Goal: Information Seeking & Learning: Check status

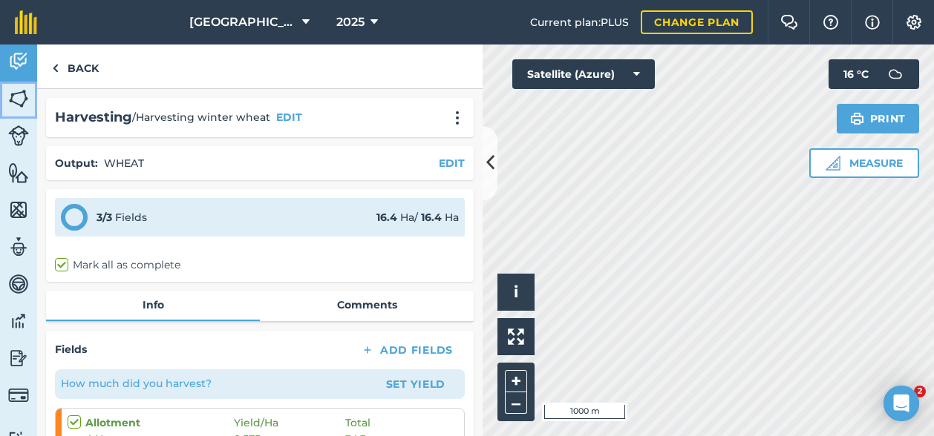
click at [15, 96] on img at bounding box center [18, 99] width 21 height 22
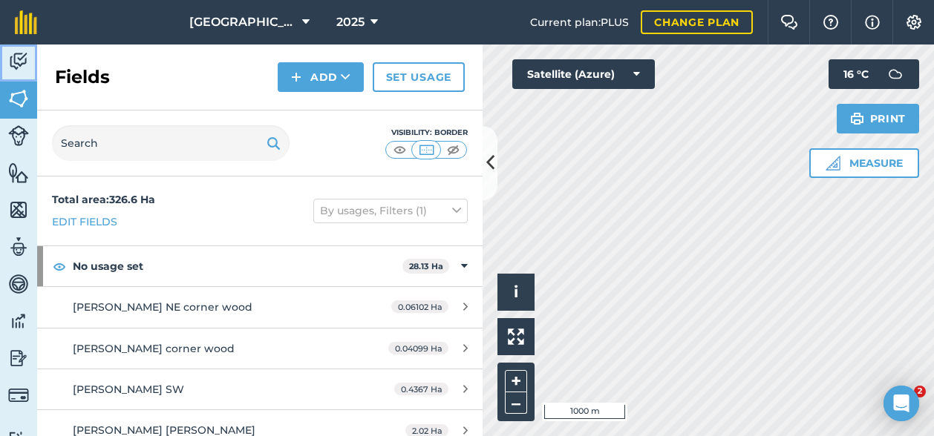
click at [16, 59] on img at bounding box center [18, 61] width 21 height 22
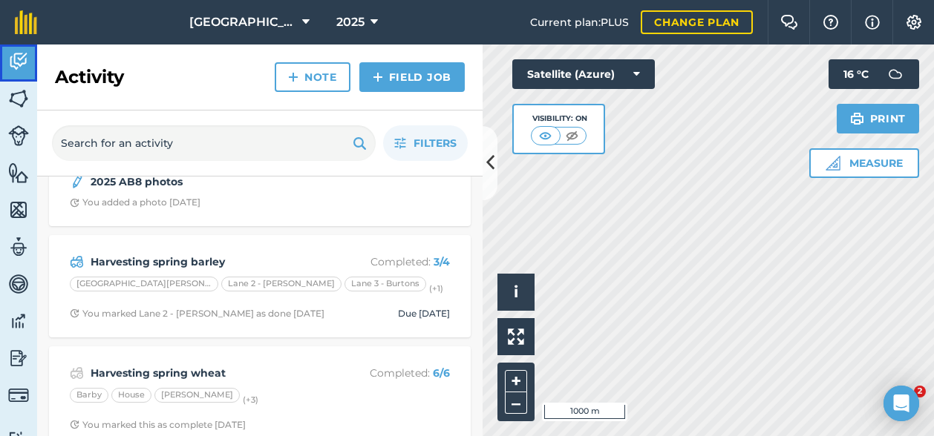
scroll to position [33, 0]
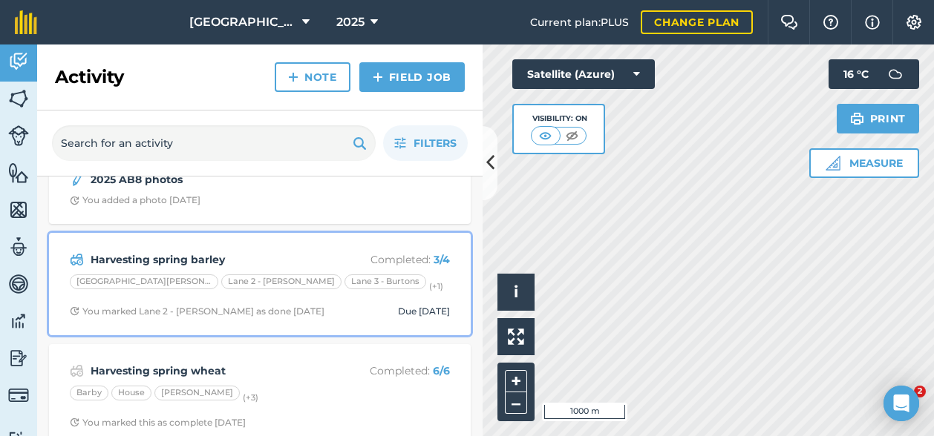
click at [254, 249] on div "Harvesting spring barley Completed : 3 / 4 Lane 1 - [PERSON_NAME] 2 - [PERSON_N…" at bounding box center [260, 284] width 404 height 85
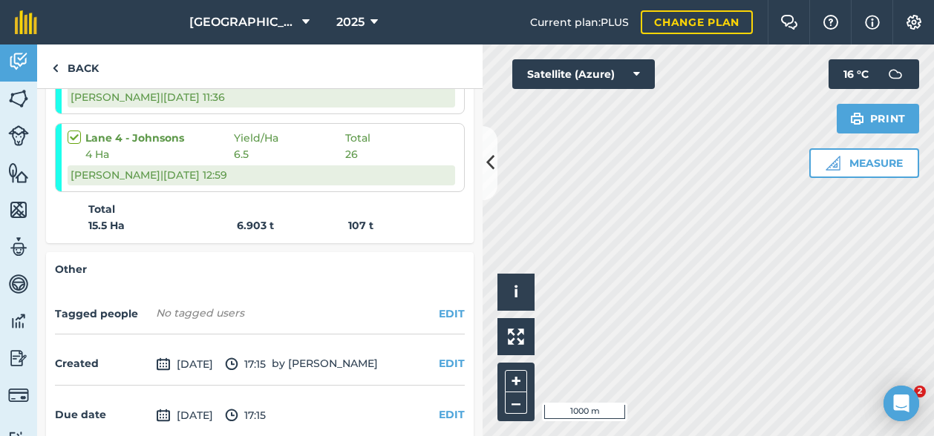
scroll to position [497, 0]
click at [69, 62] on link "Back" at bounding box center [75, 67] width 76 height 44
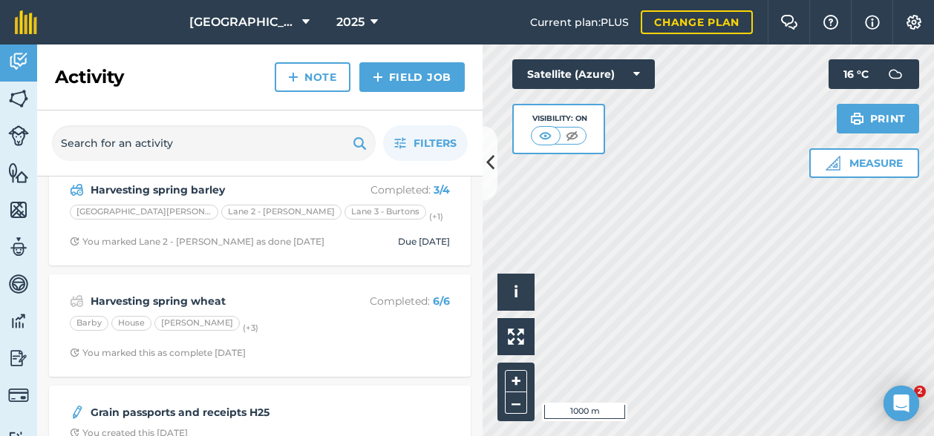
scroll to position [121, 0]
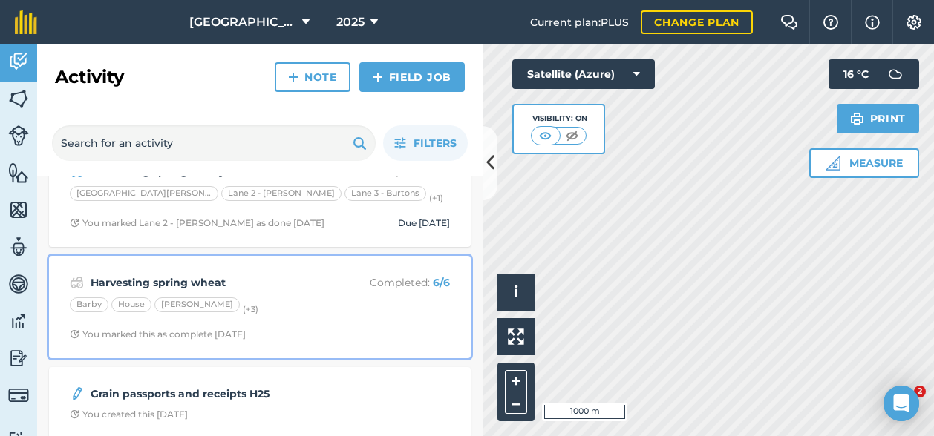
click at [295, 298] on div "[PERSON_NAME] (+ 3 )" at bounding box center [260, 307] width 380 height 19
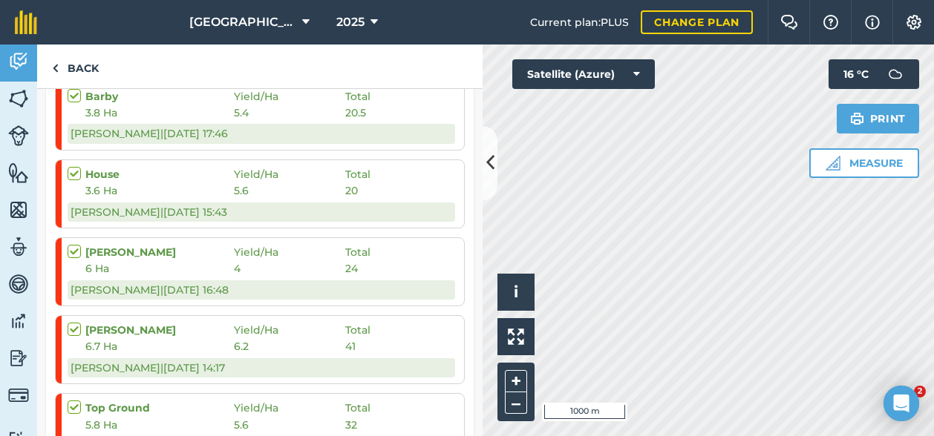
scroll to position [237, 0]
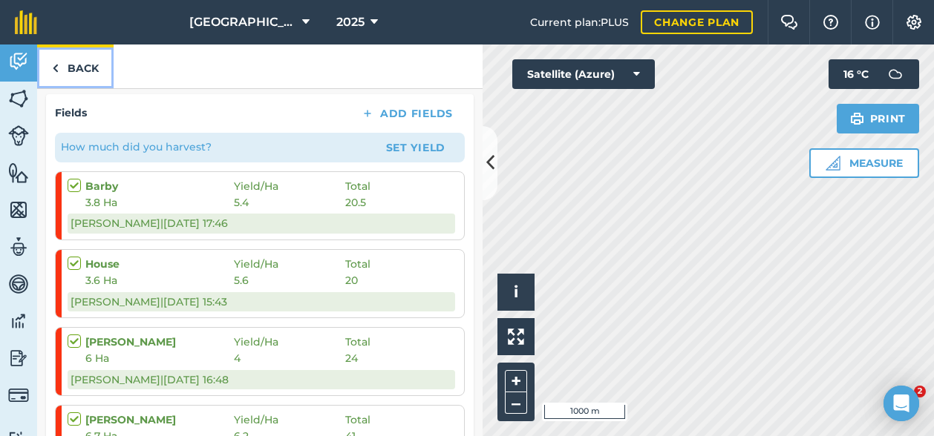
click at [79, 68] on link "Back" at bounding box center [75, 67] width 76 height 44
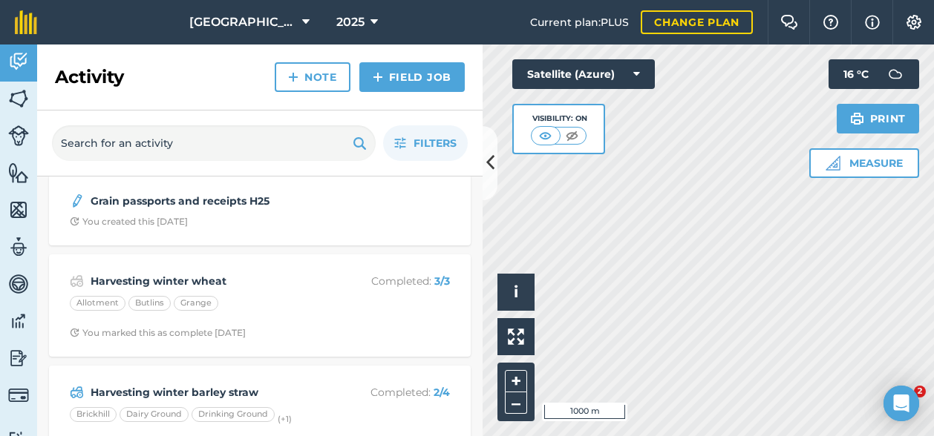
scroll to position [320, 0]
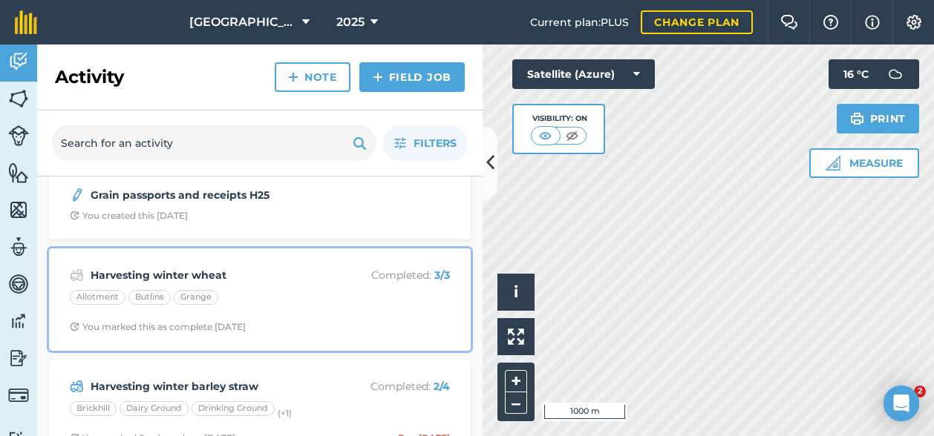
click at [240, 261] on div "Harvesting winter wheat Completed : 3 / 3 Allotment Butlins Grange You marked t…" at bounding box center [260, 300] width 404 height 85
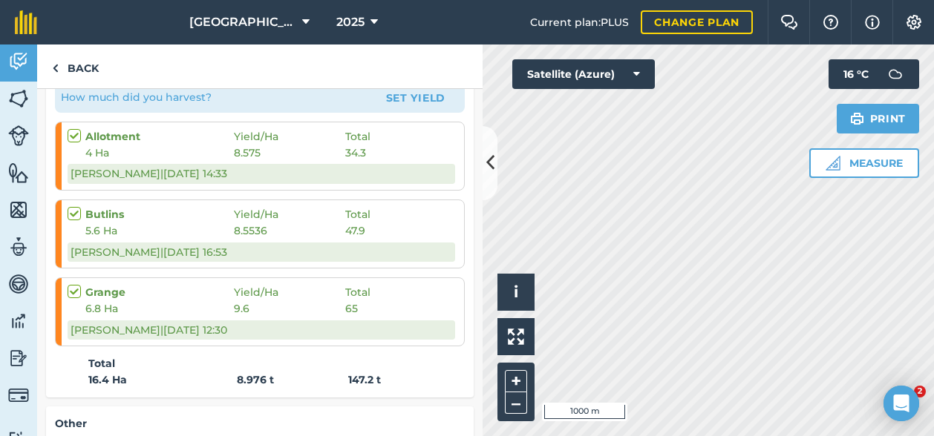
scroll to position [292, 0]
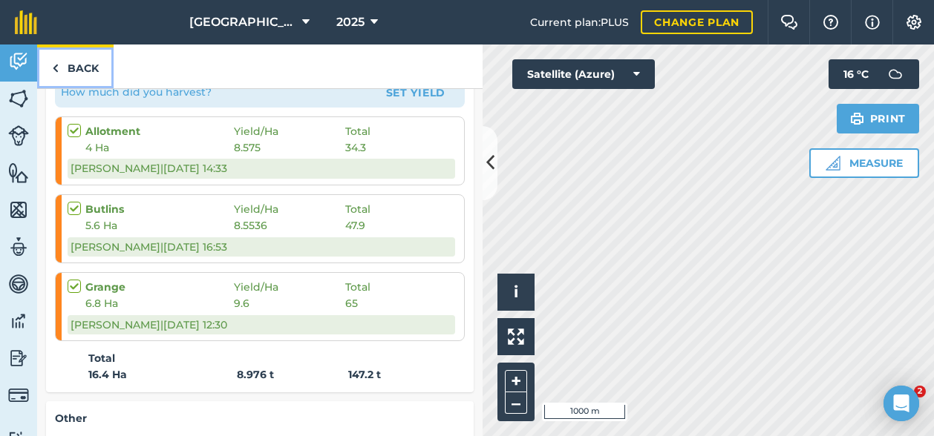
click at [75, 69] on link "Back" at bounding box center [75, 67] width 76 height 44
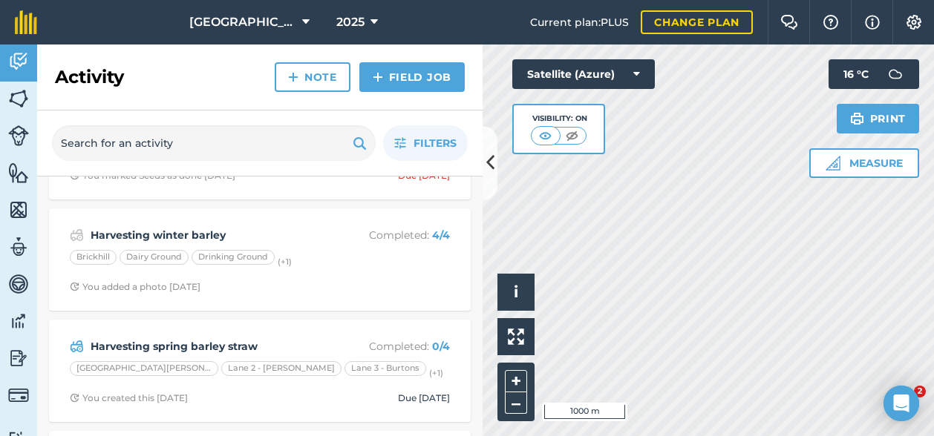
scroll to position [583, 0]
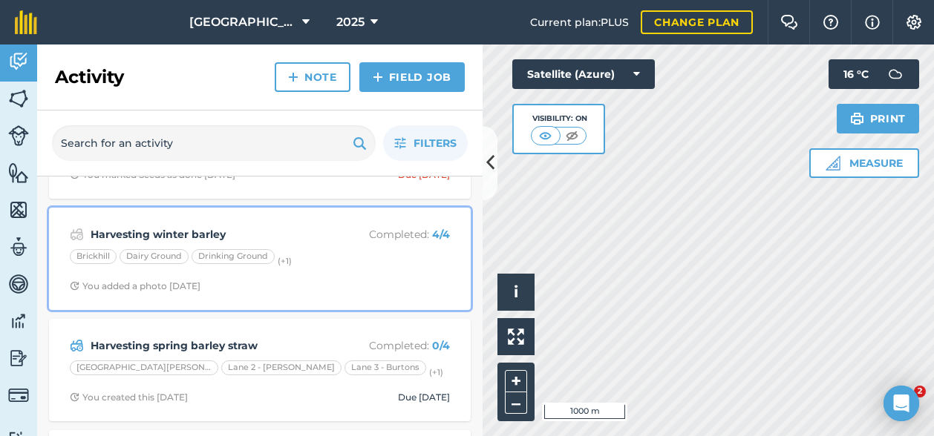
click at [279, 230] on strong "Harvesting winter barley" at bounding box center [208, 234] width 235 height 16
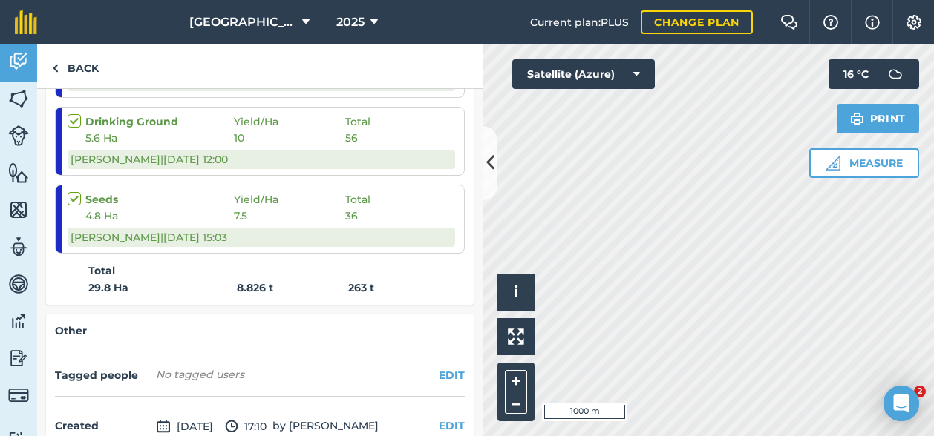
scroll to position [459, 0]
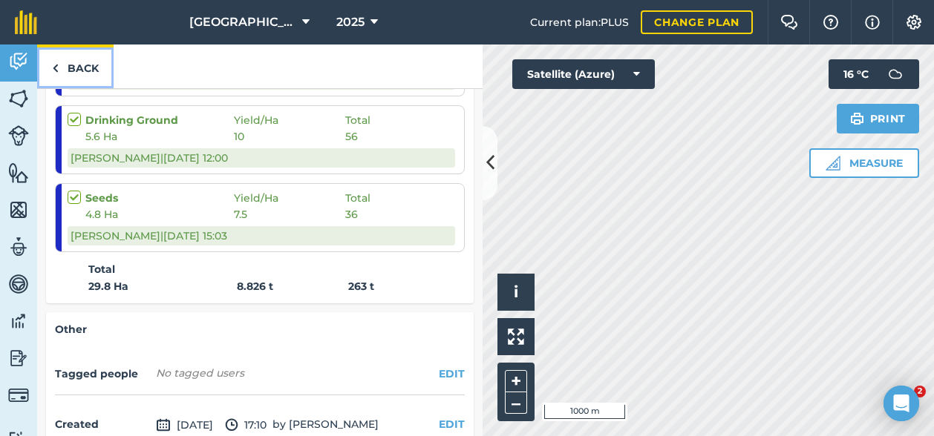
click at [75, 61] on link "Back" at bounding box center [75, 67] width 76 height 44
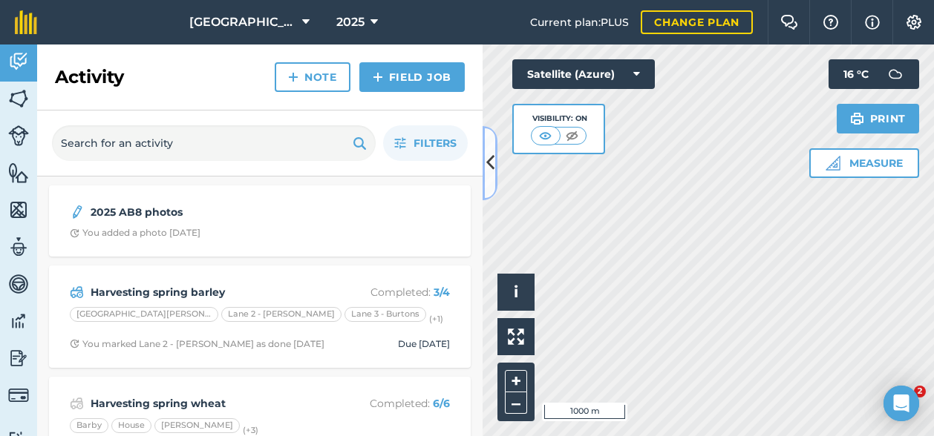
click at [487, 173] on icon at bounding box center [490, 163] width 8 height 26
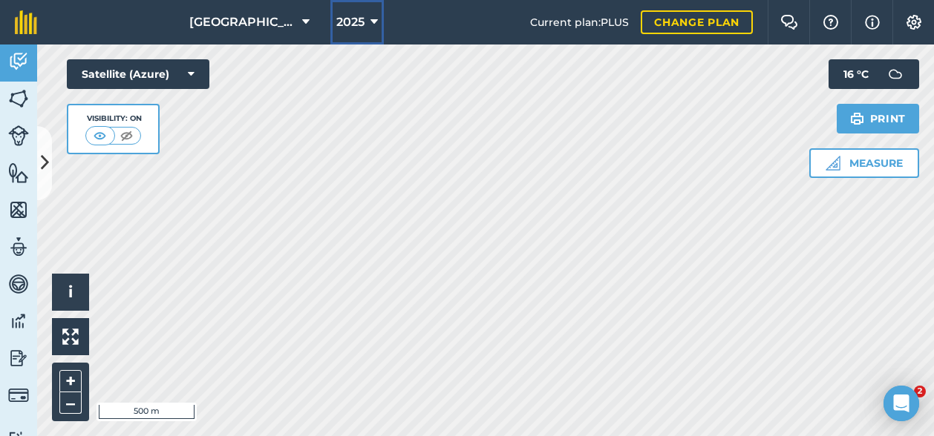
click at [356, 26] on span "2025" at bounding box center [350, 22] width 28 height 18
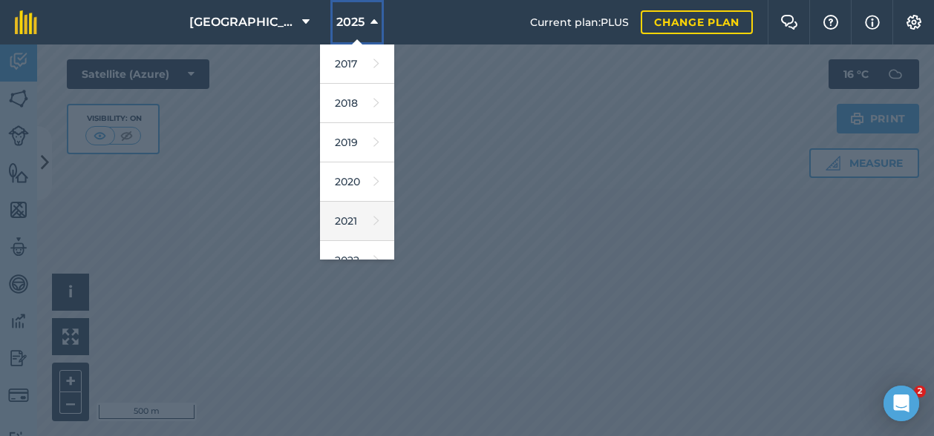
scroll to position [215, 0]
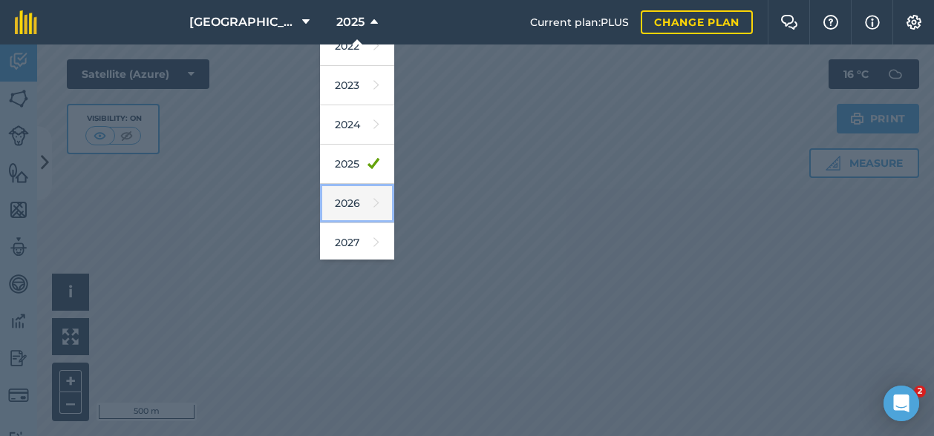
click at [343, 198] on link "2026" at bounding box center [357, 203] width 74 height 39
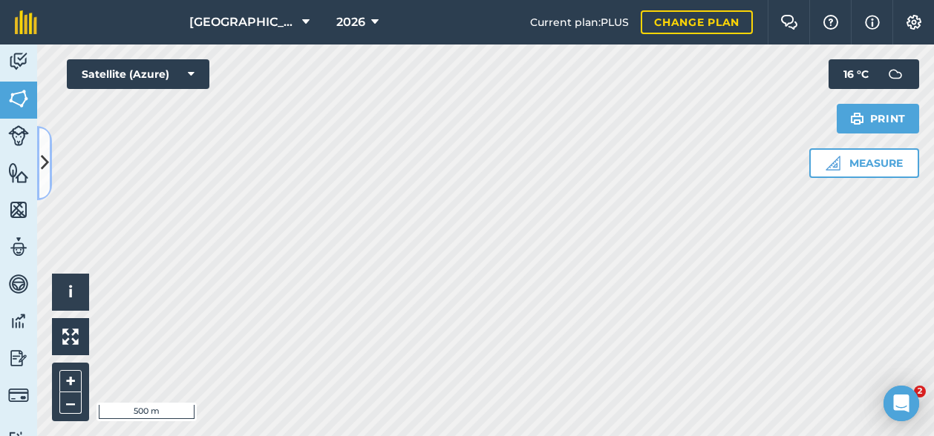
click at [44, 163] on icon at bounding box center [45, 163] width 8 height 26
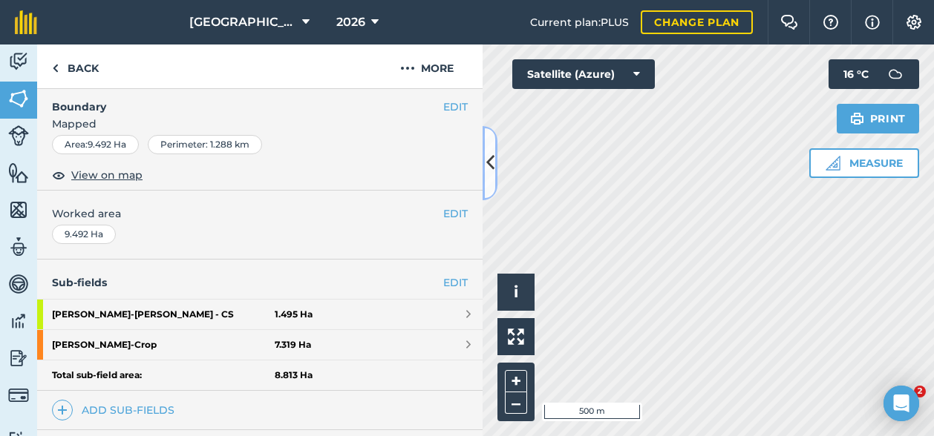
scroll to position [198, 0]
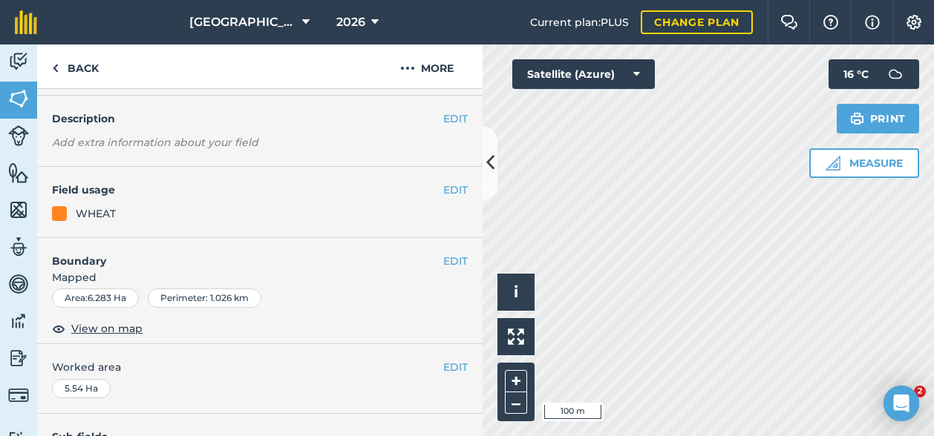
scroll to position [46, 0]
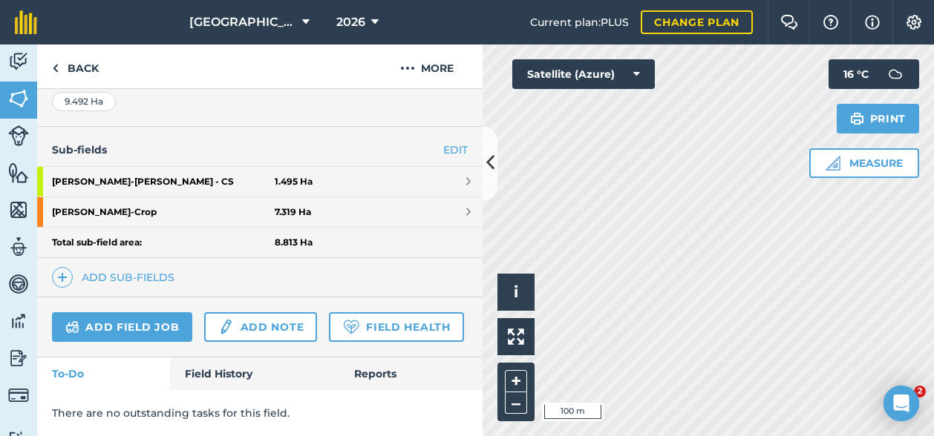
scroll to position [346, 0]
